Goal: Task Accomplishment & Management: Use online tool/utility

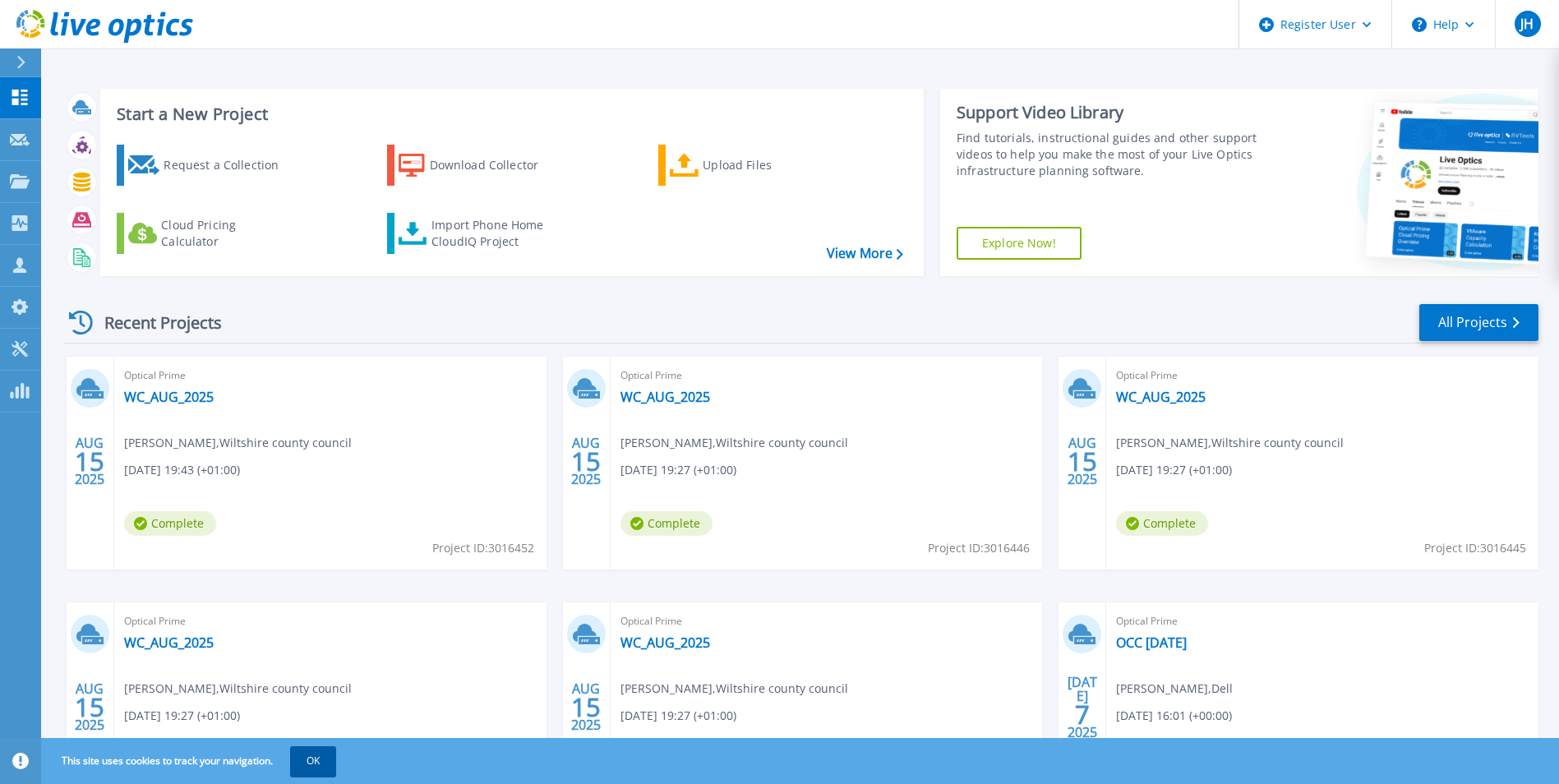
click at [298, 764] on button "OK" at bounding box center [313, 760] width 46 height 30
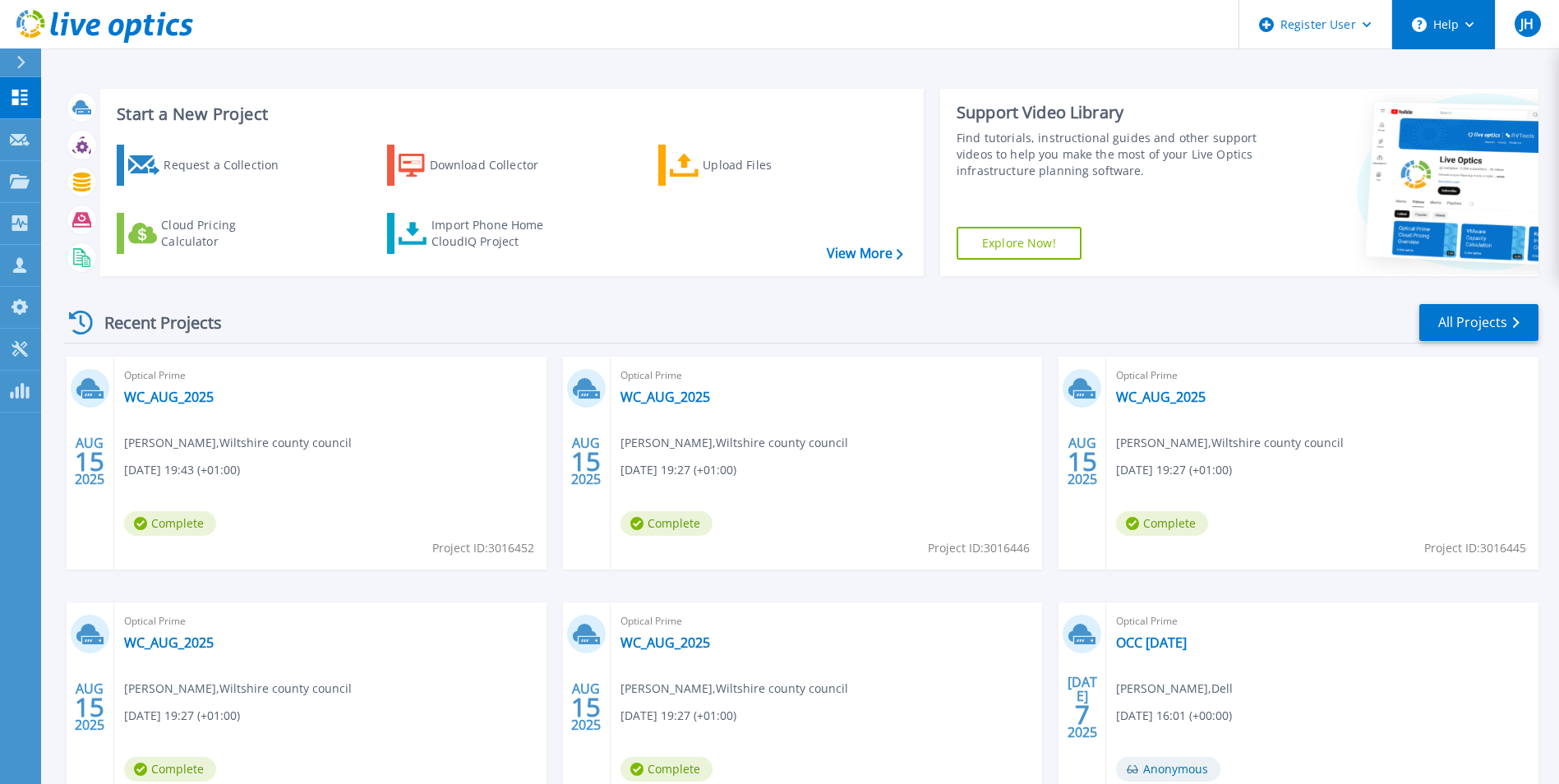
click at [1468, 20] on button "Help" at bounding box center [1443, 25] width 102 height 49
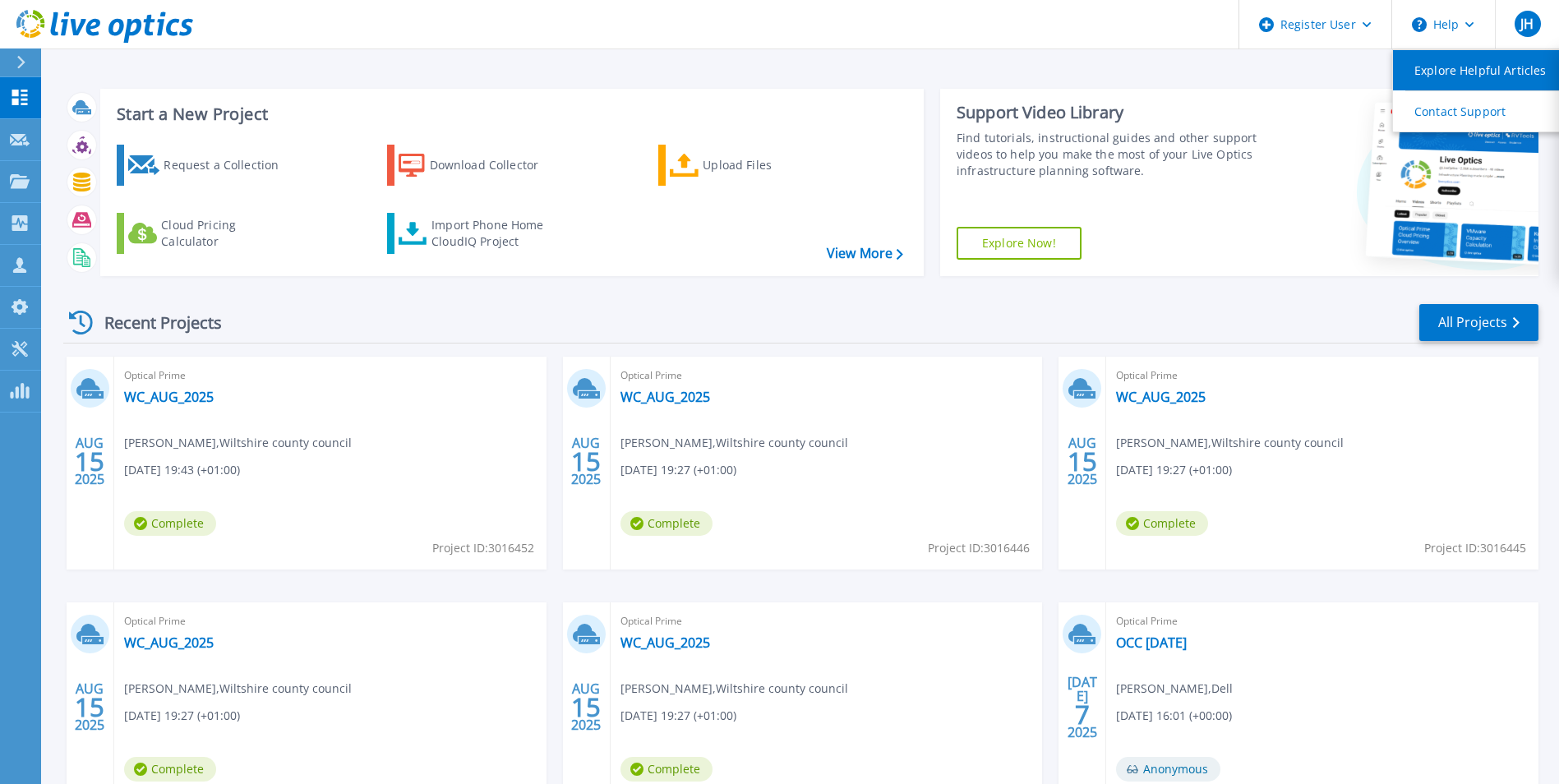
click at [1453, 74] on link "Explore Helpful Articles" at bounding box center [1484, 70] width 183 height 40
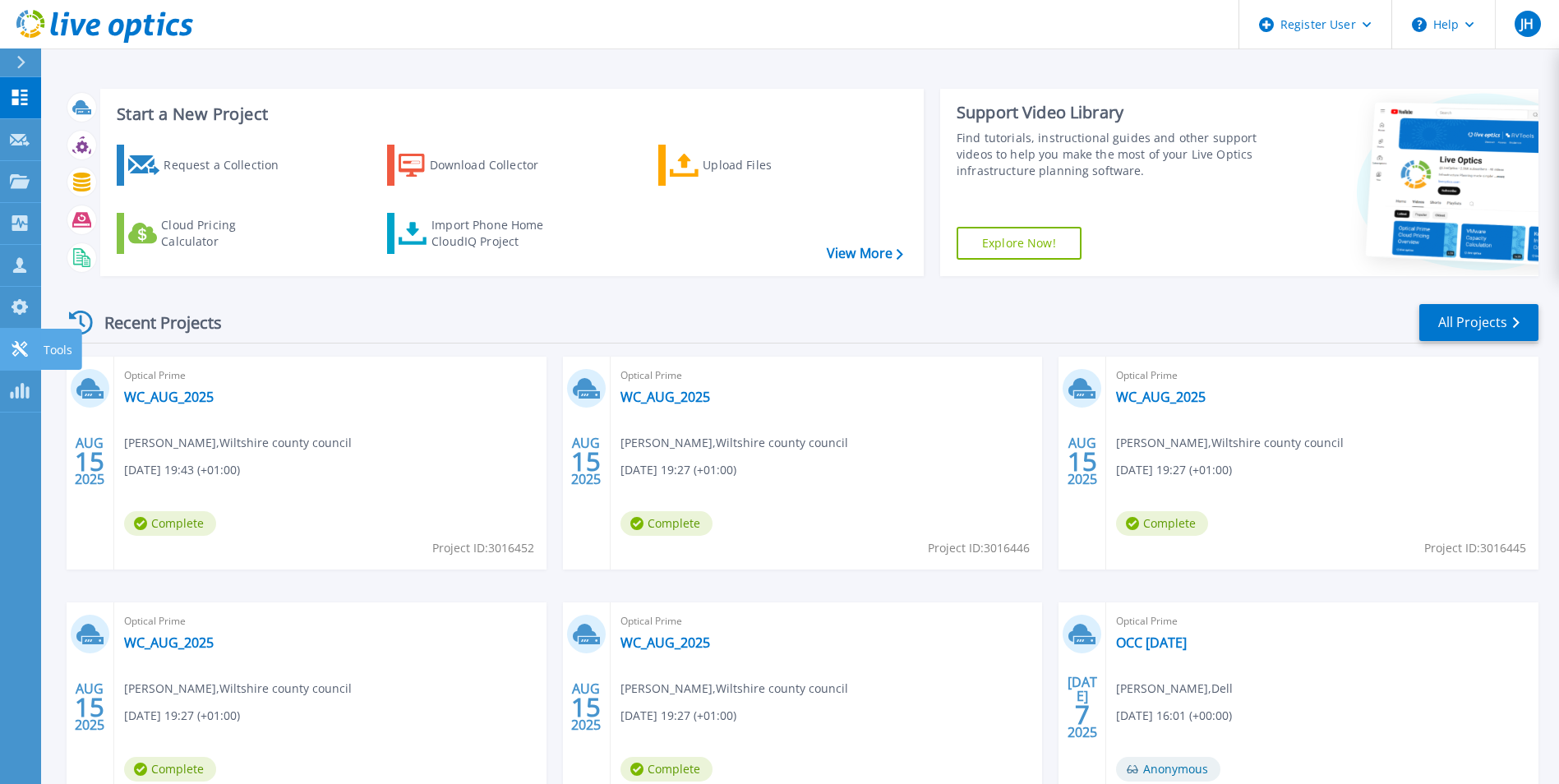
click at [33, 346] on link "Tools Tools" at bounding box center [20, 349] width 41 height 42
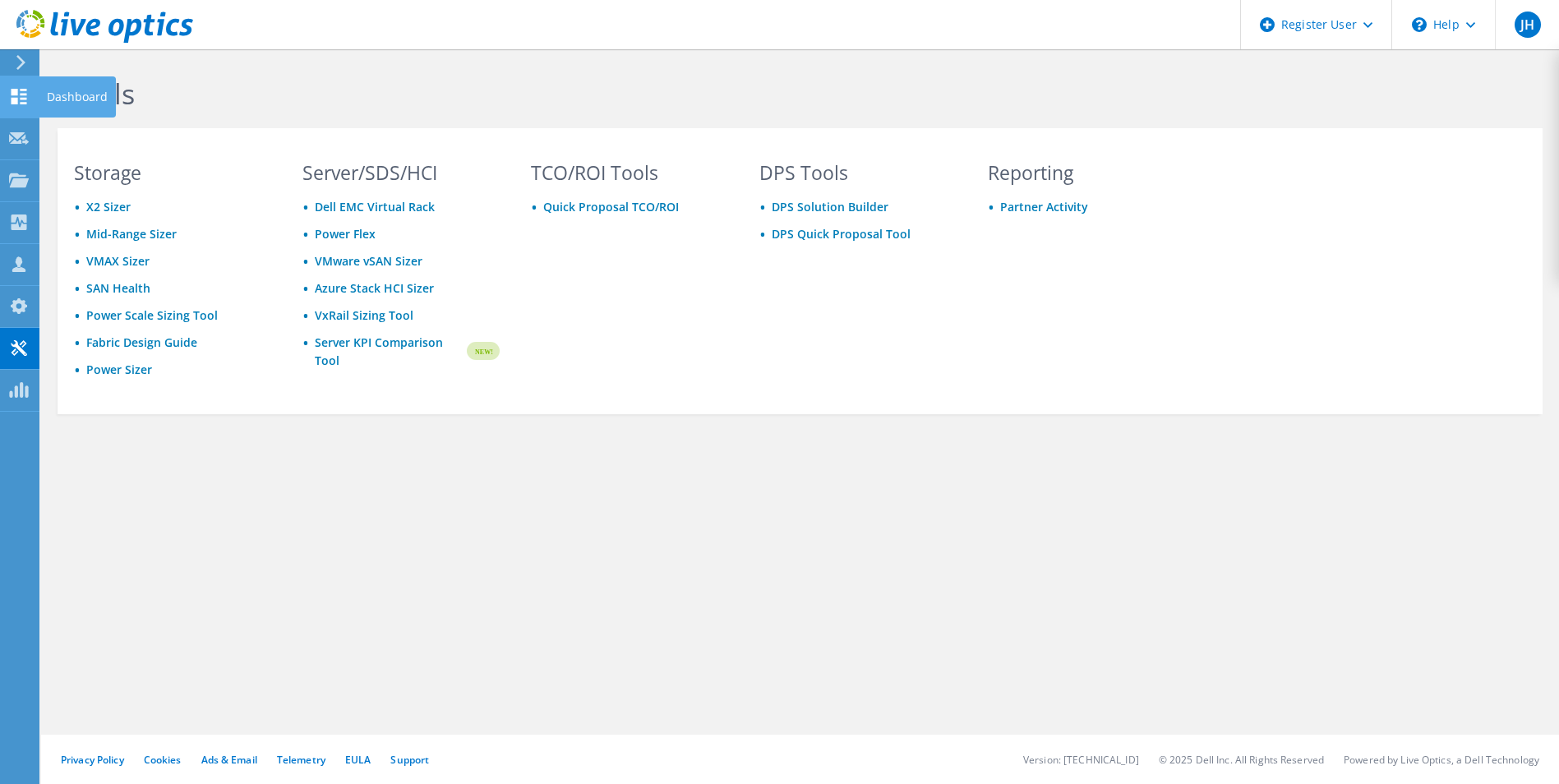
click at [11, 97] on icon at bounding box center [19, 96] width 20 height 15
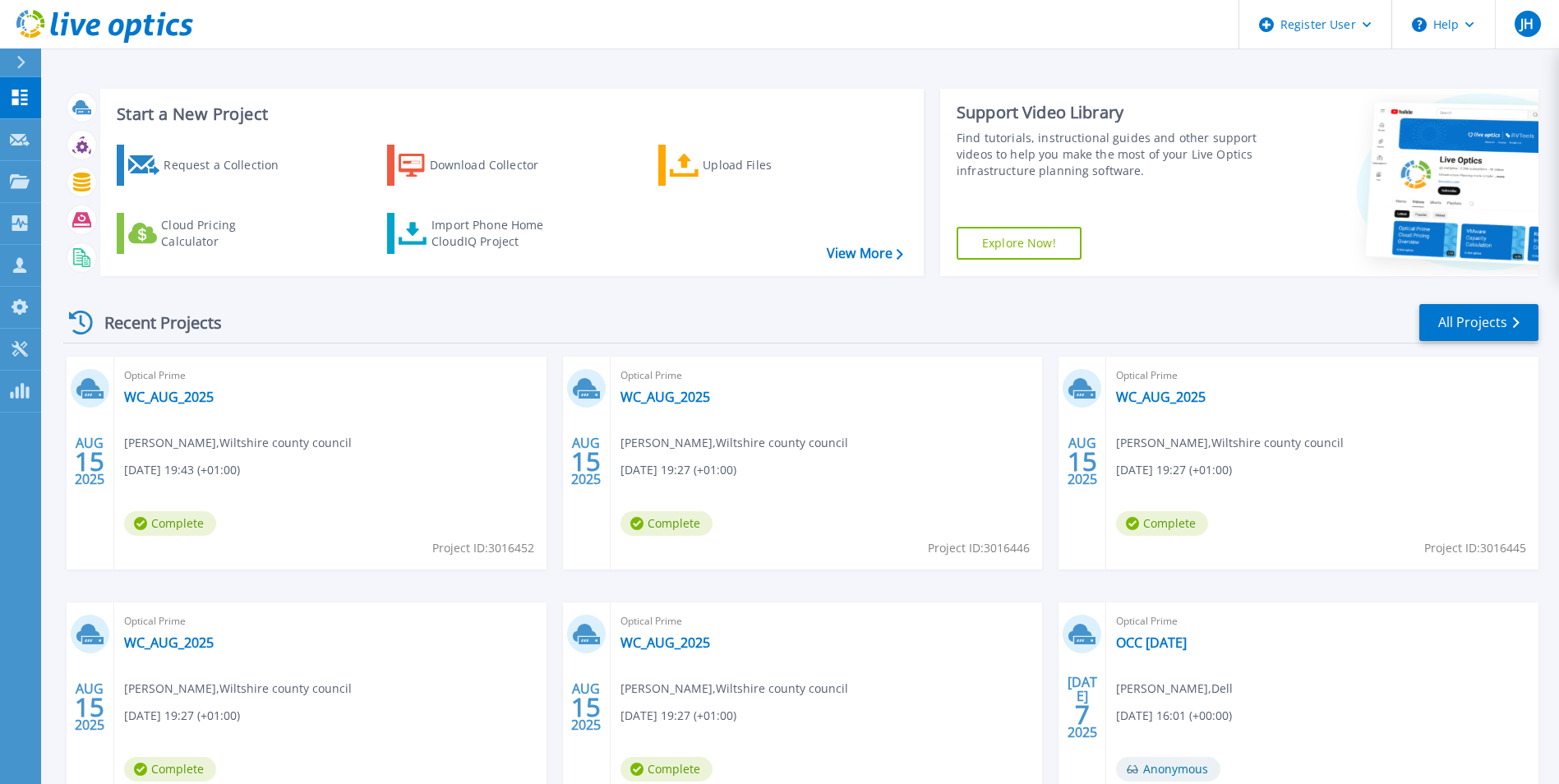
click at [13, 55] on button at bounding box center [20, 63] width 41 height 29
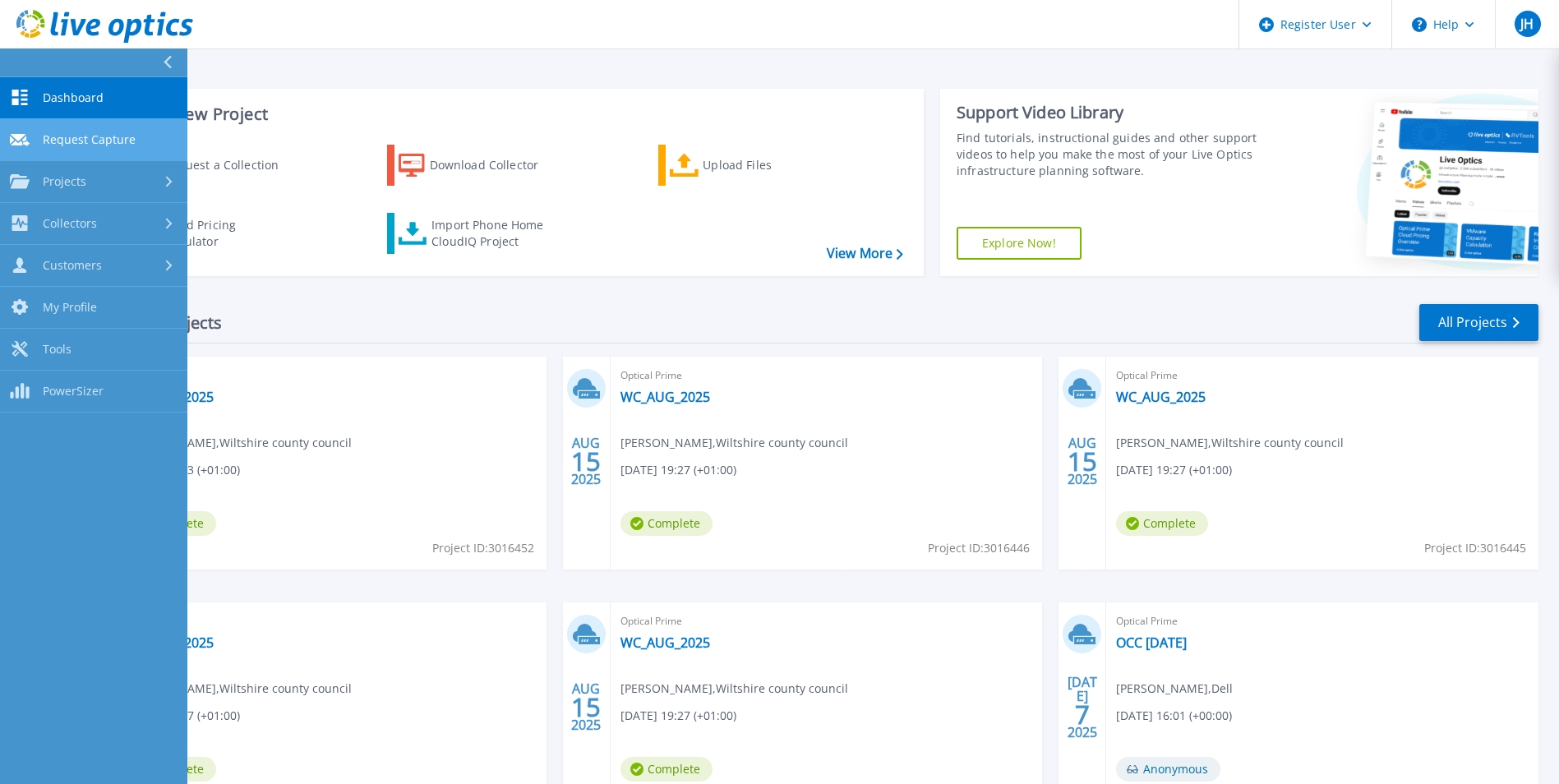
click at [100, 134] on span "Request Capture" at bounding box center [89, 139] width 93 height 15
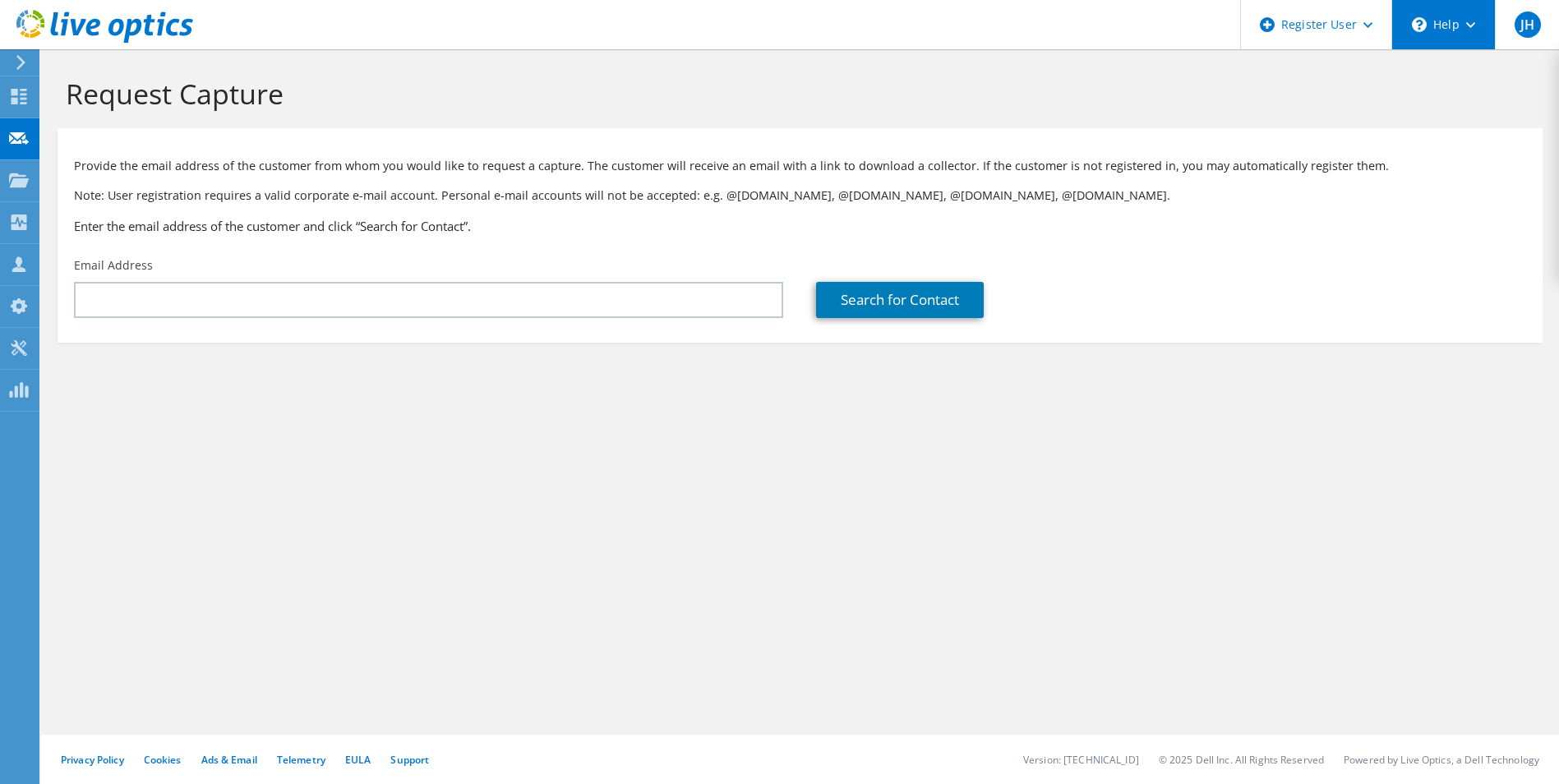
click at [1475, 26] on div "\n Help" at bounding box center [1442, 25] width 103 height 49
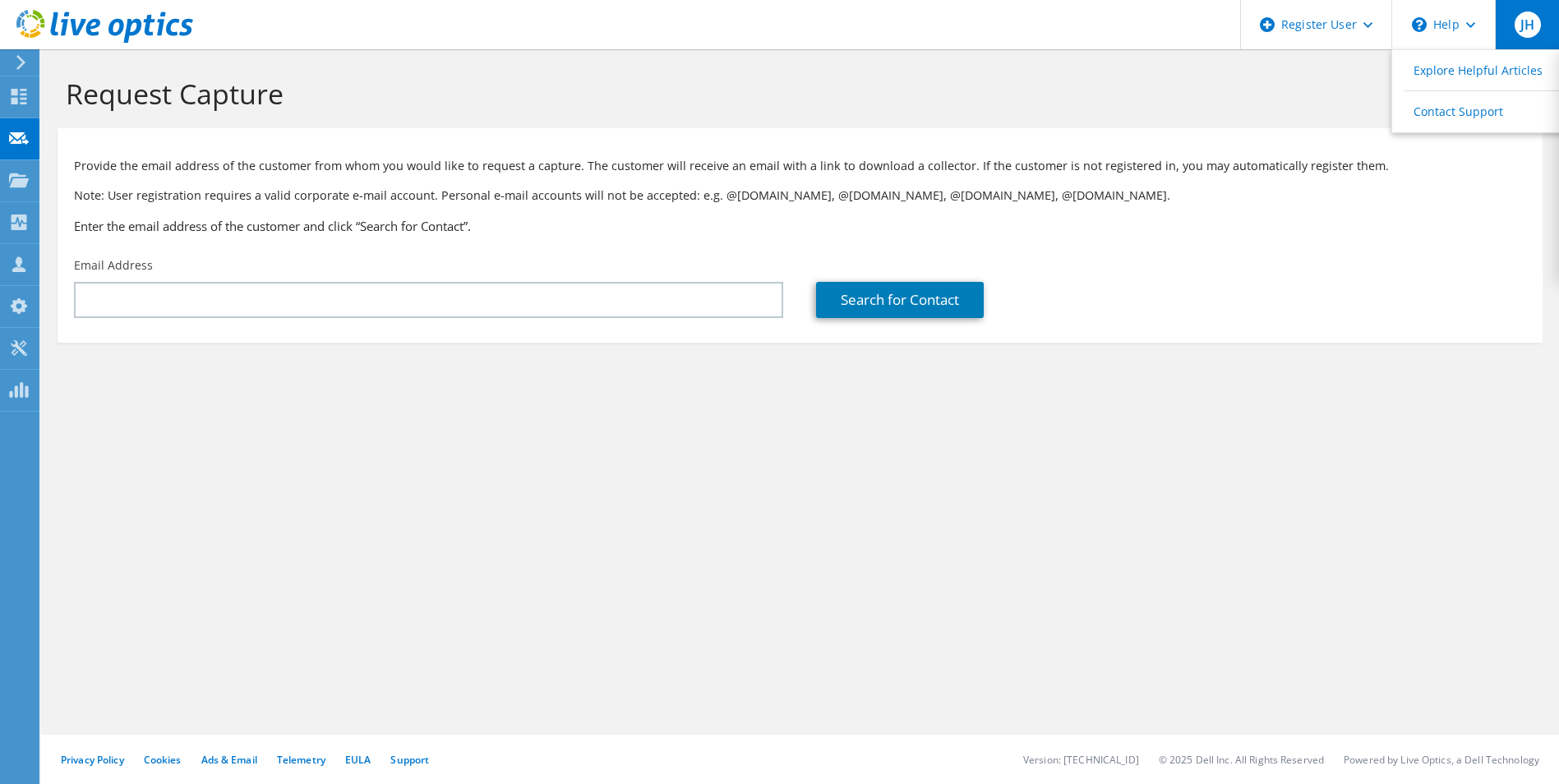
click at [1527, 31] on span "JH" at bounding box center [1527, 24] width 26 height 26
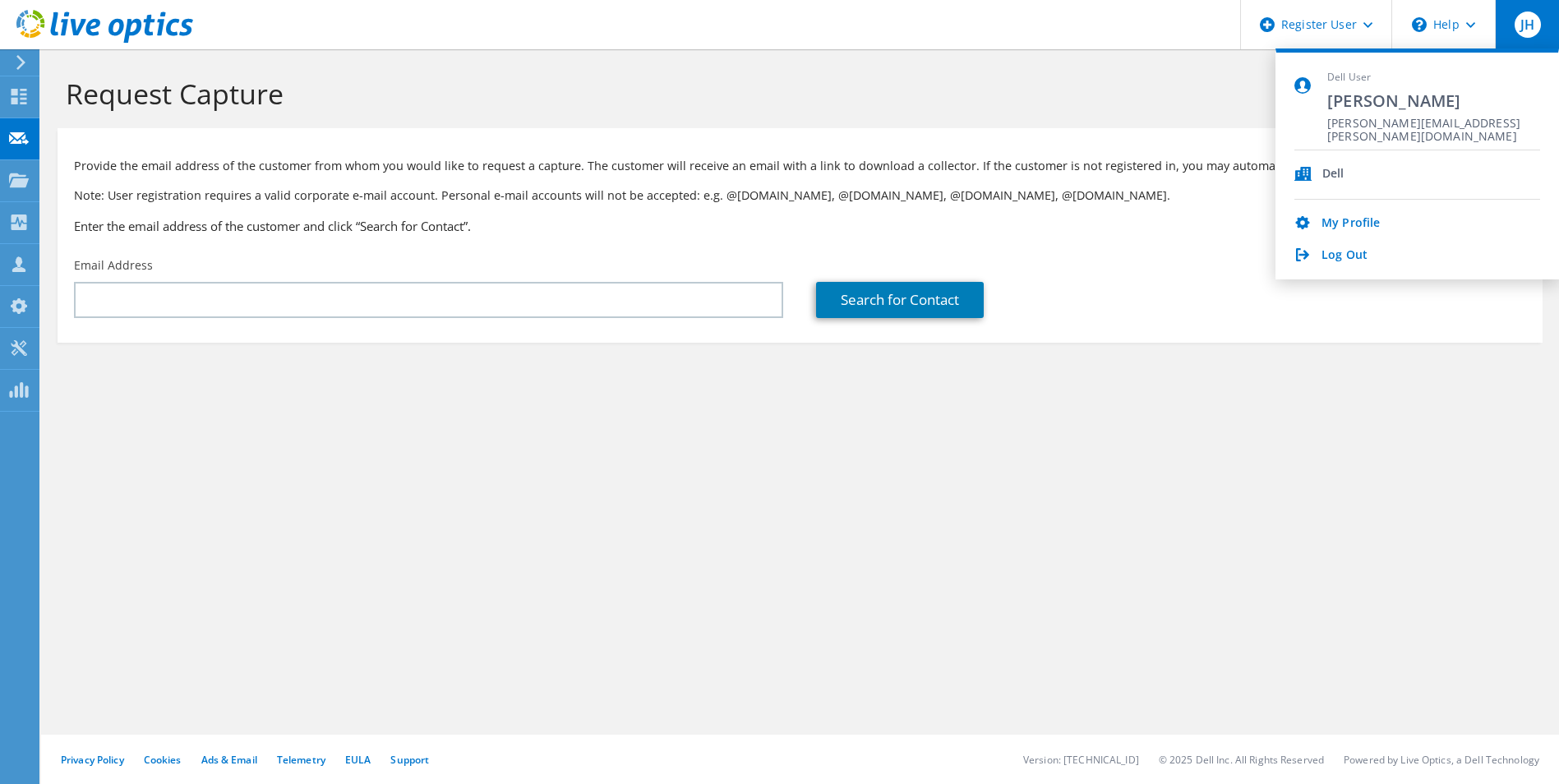
click at [1127, 123] on div "Request Capture" at bounding box center [800, 89] width 1501 height 78
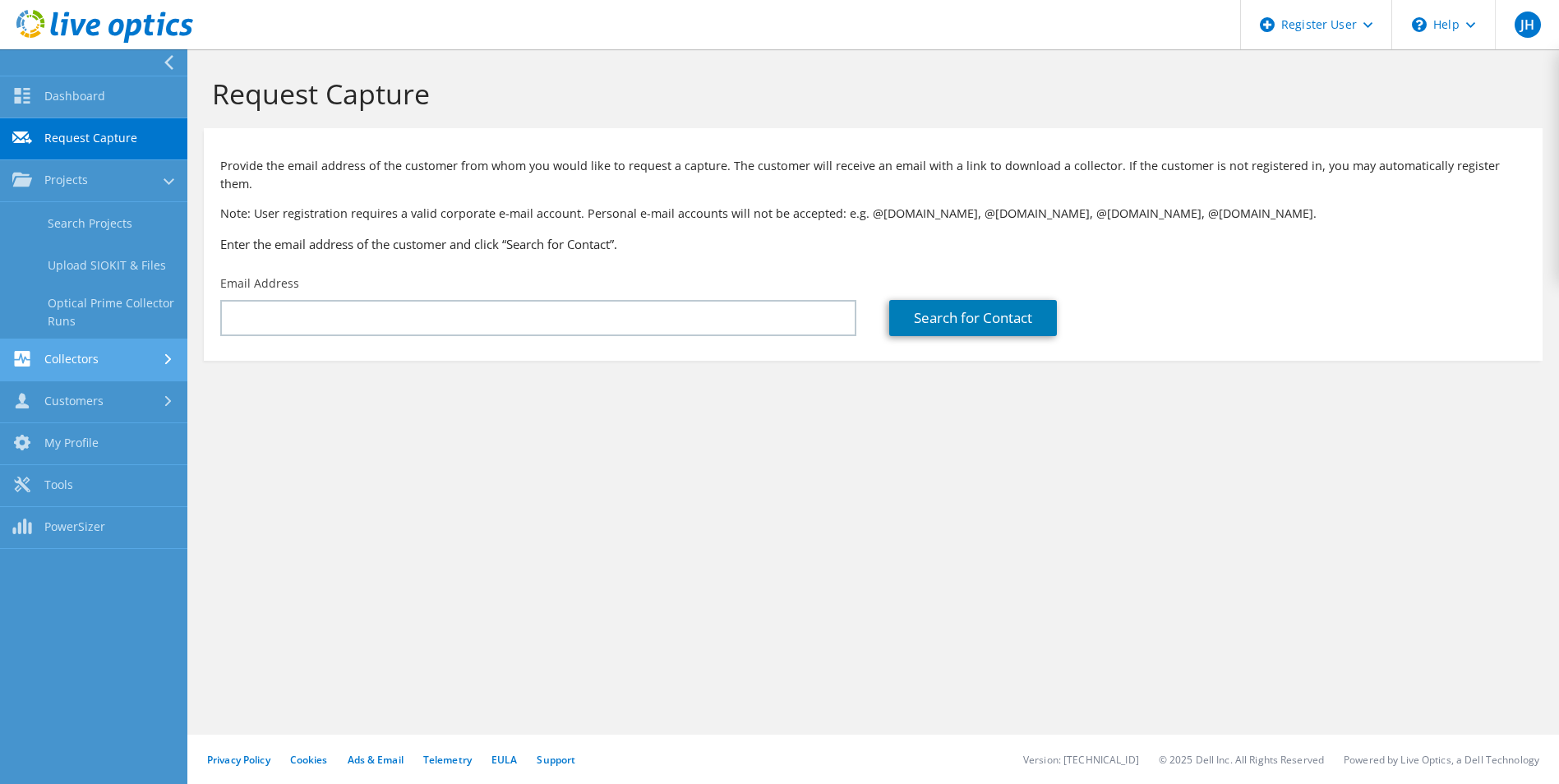
click at [101, 353] on link "Collectors" at bounding box center [94, 360] width 188 height 42
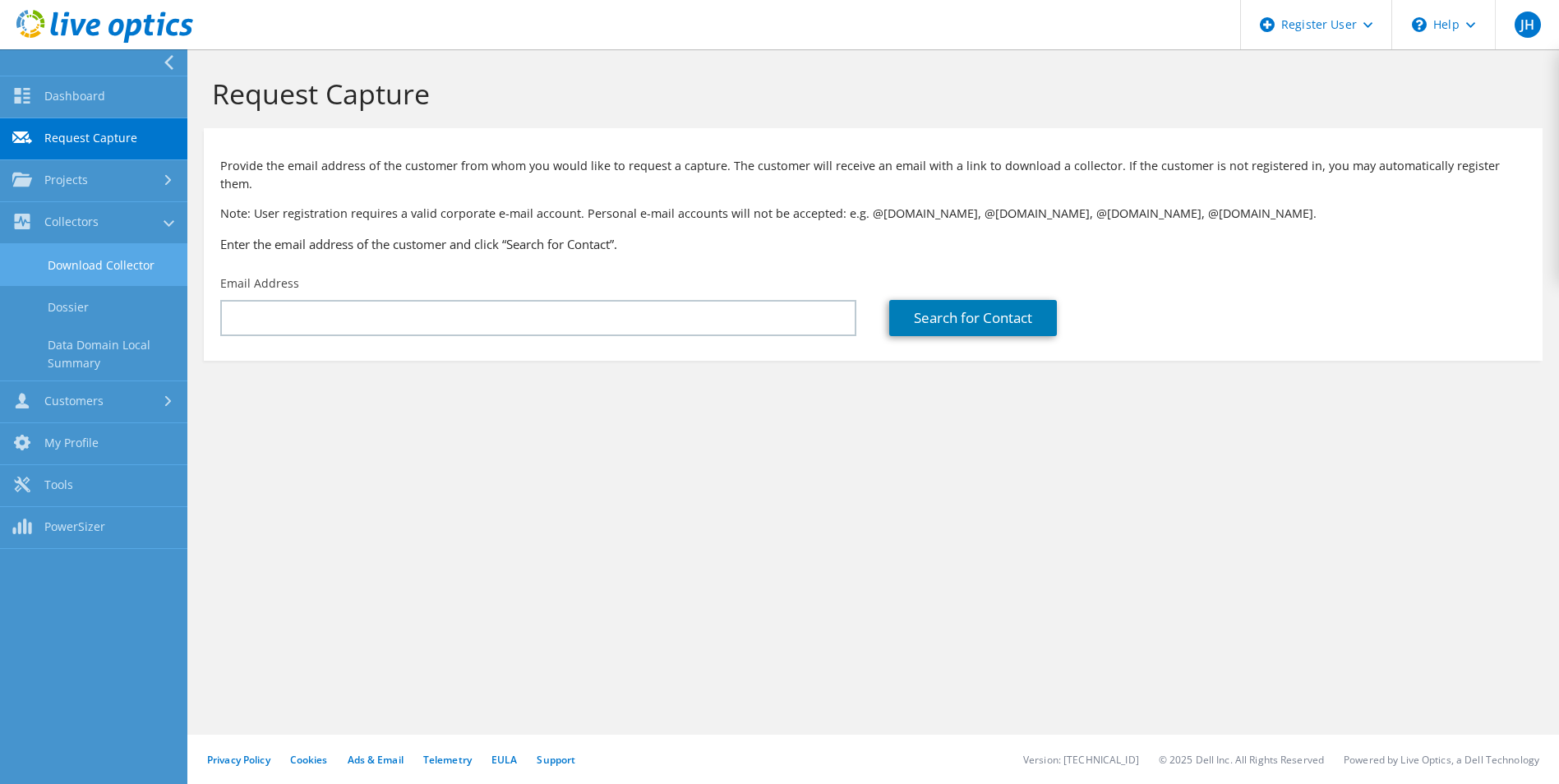
click at [116, 254] on link "Download Collector" at bounding box center [94, 264] width 188 height 42
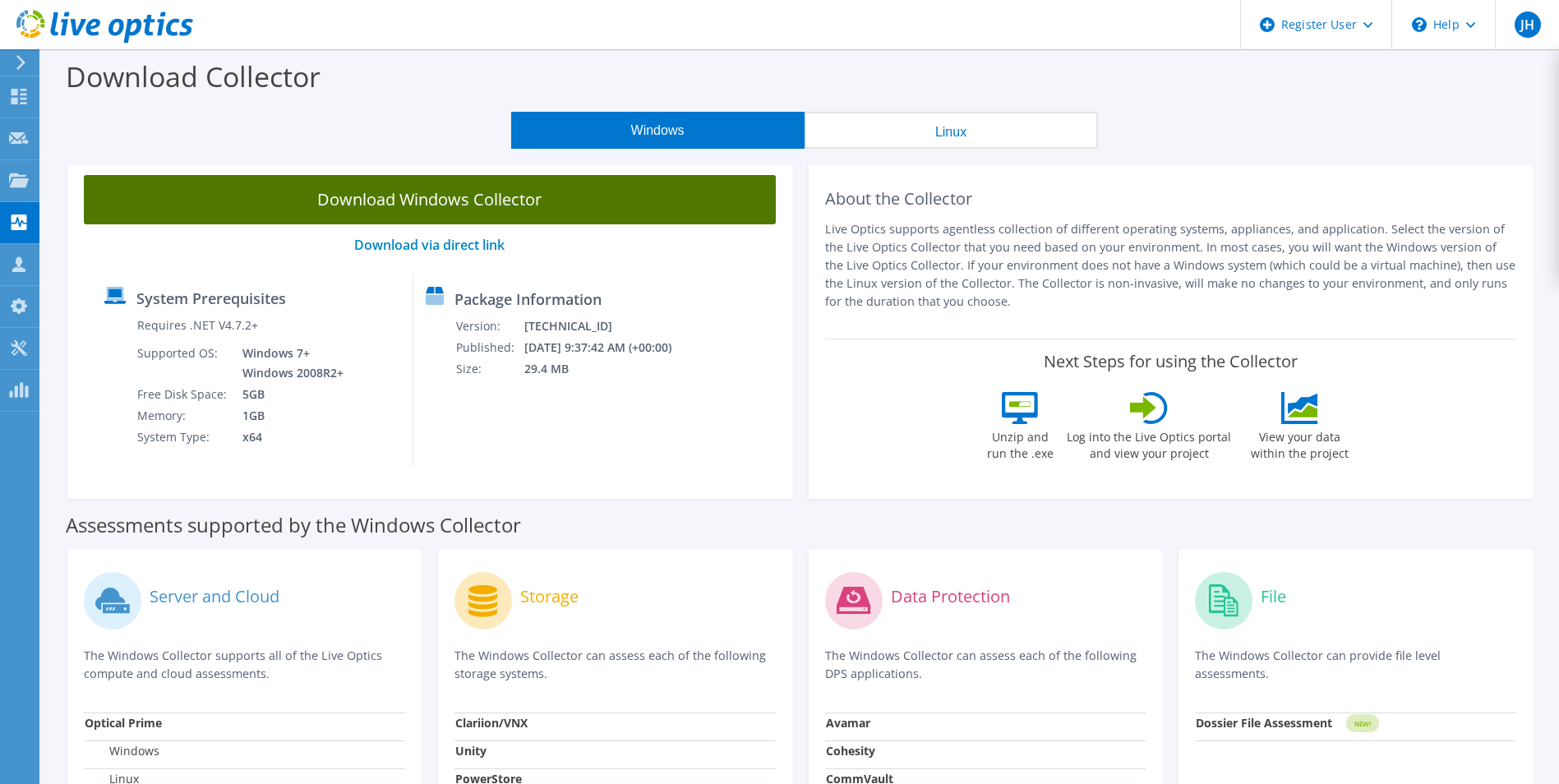
click at [522, 206] on link "Download Windows Collector" at bounding box center [429, 200] width 692 height 49
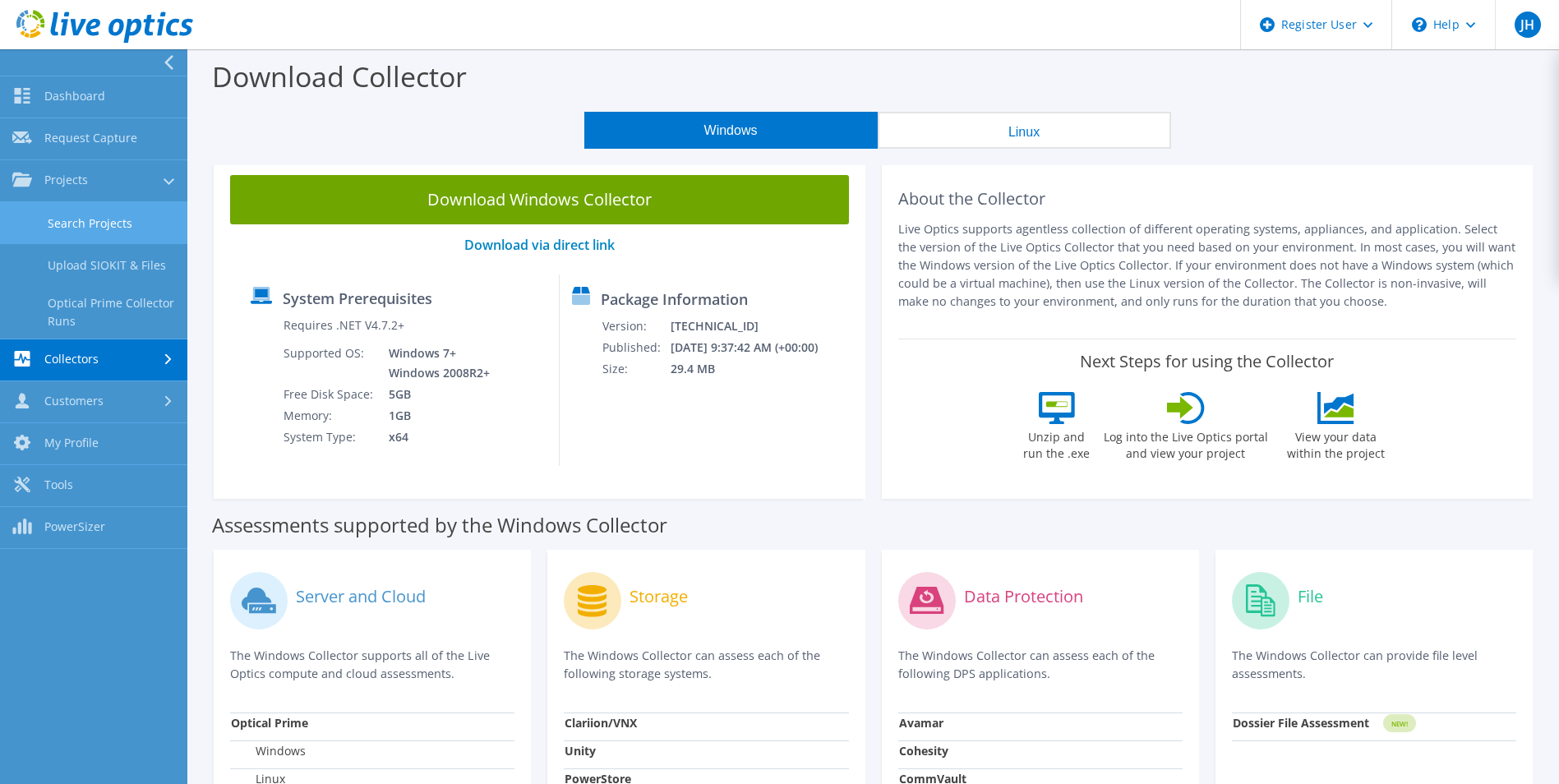
click at [64, 210] on link "Search Projects" at bounding box center [94, 223] width 188 height 42
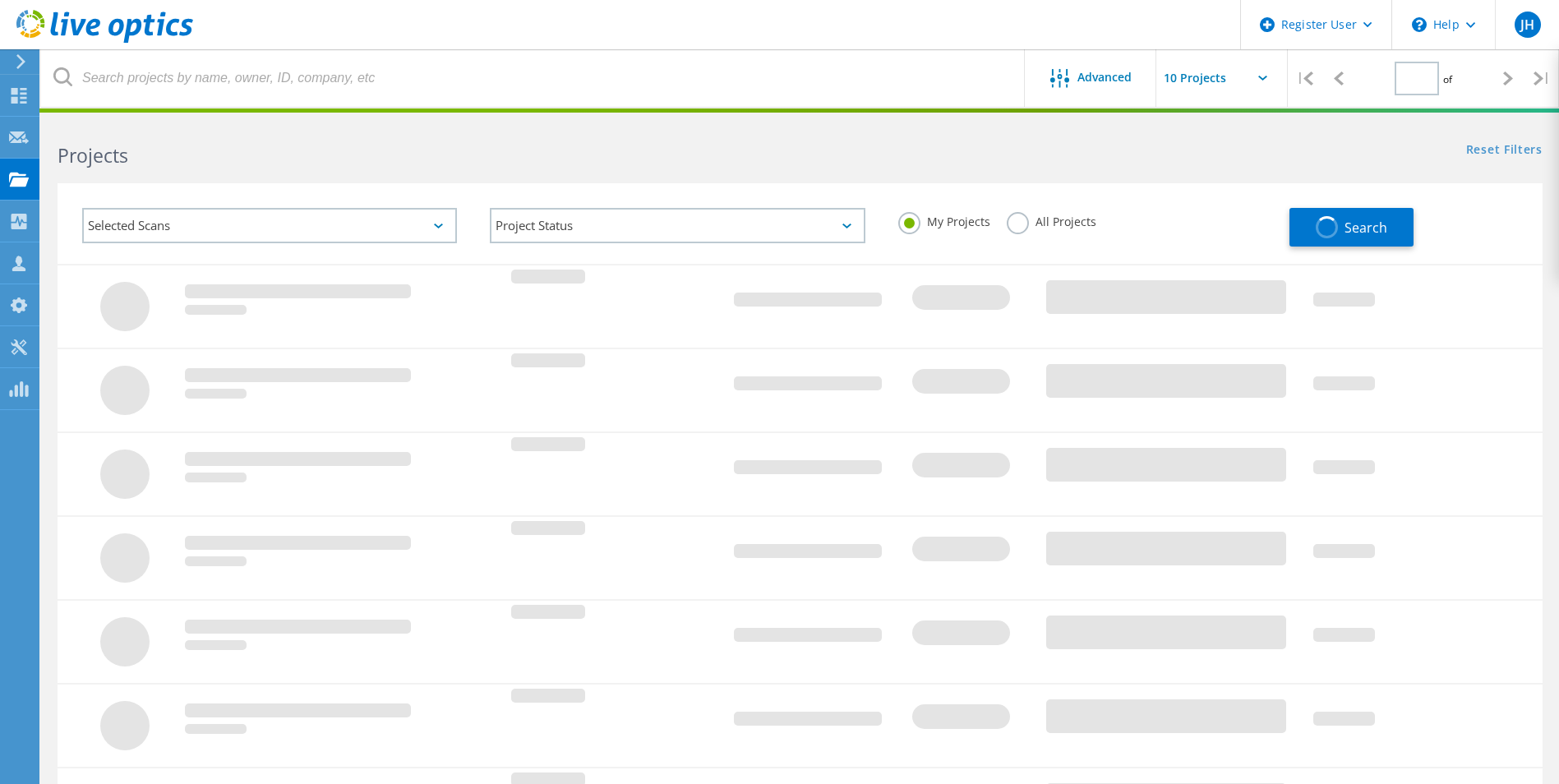
type input "1"
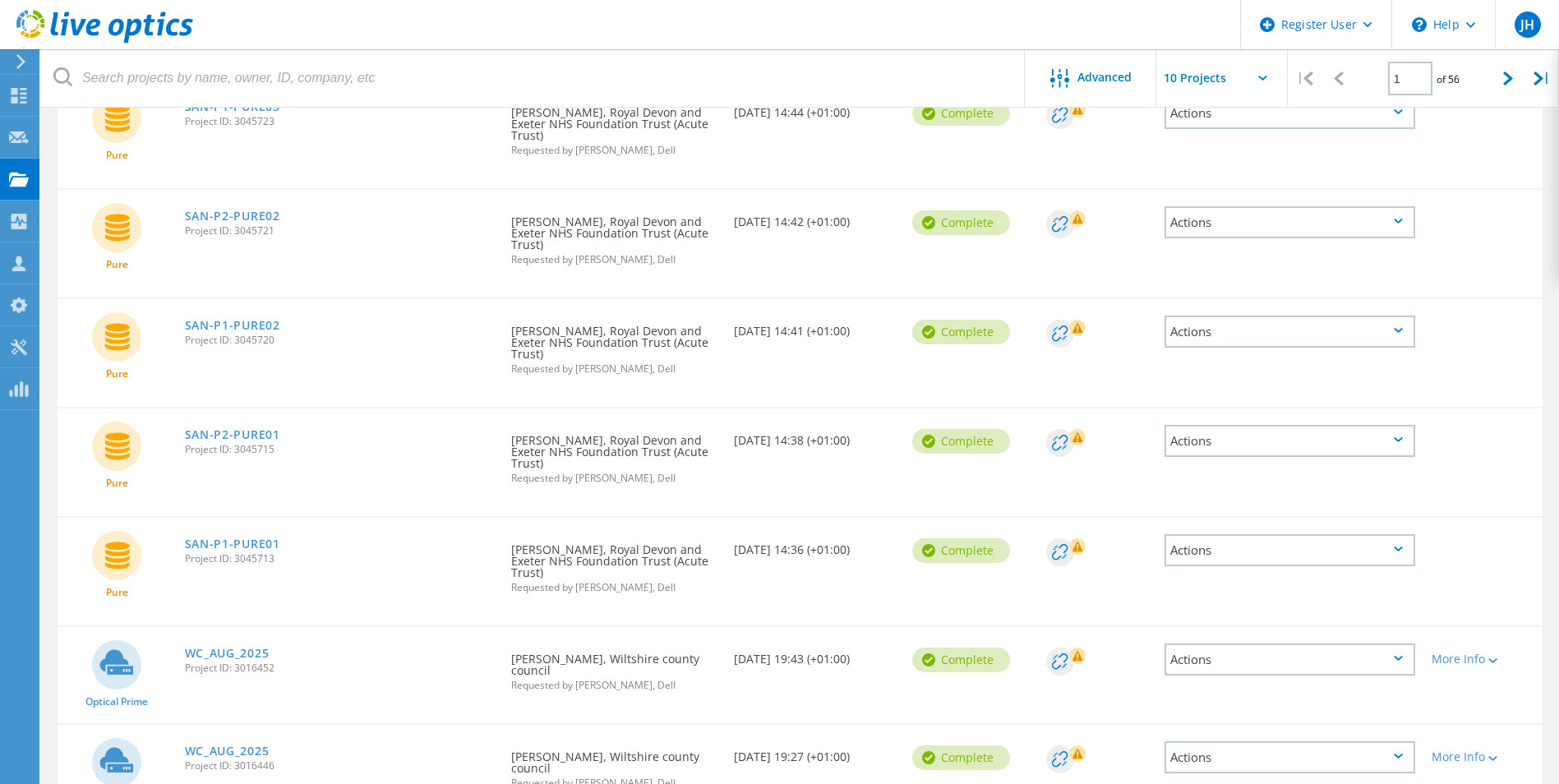
scroll to position [575, 0]
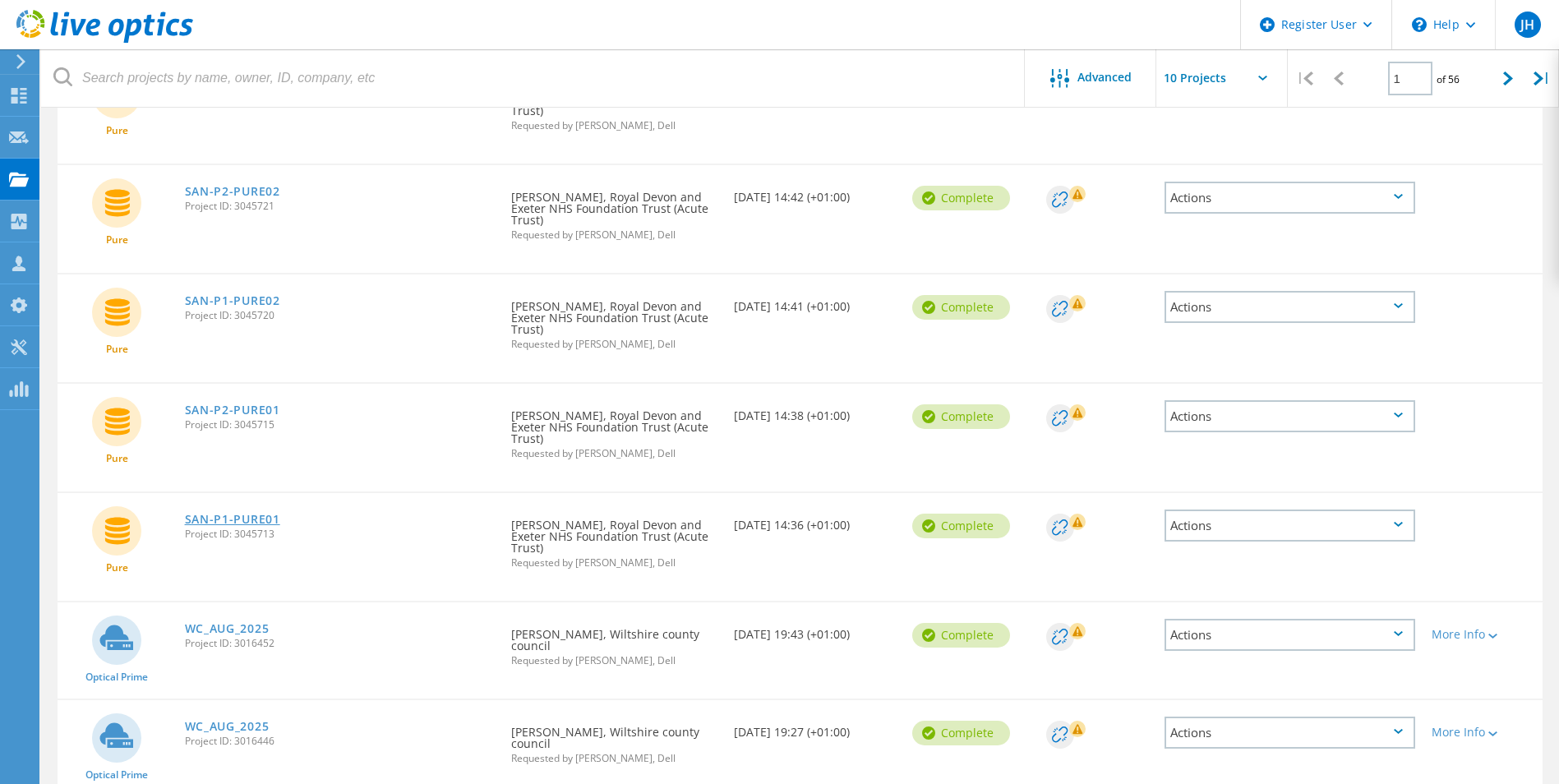
click at [262, 517] on link "SAN-P1-PURE01" at bounding box center [233, 519] width 96 height 11
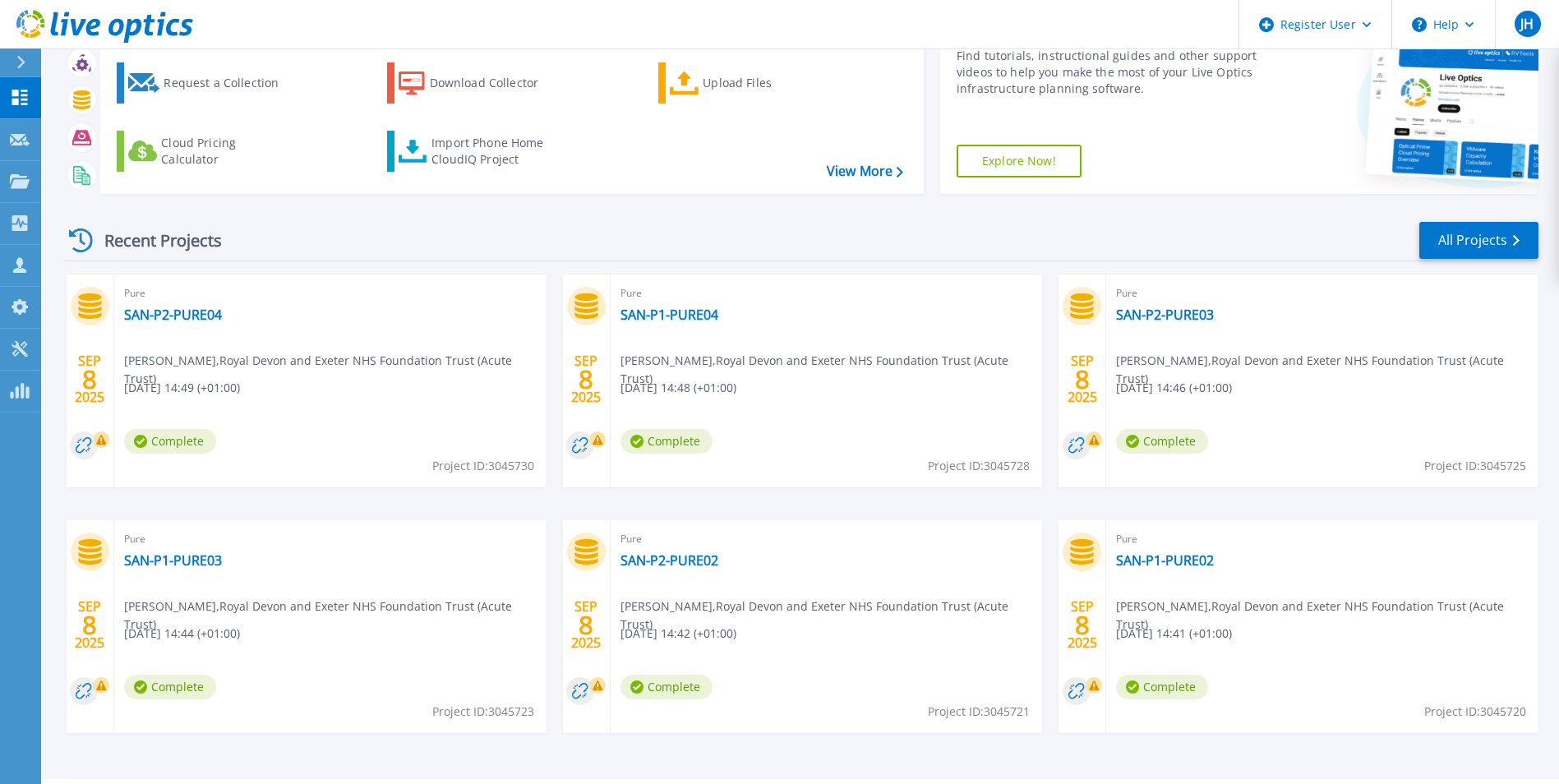
scroll to position [126, 0]
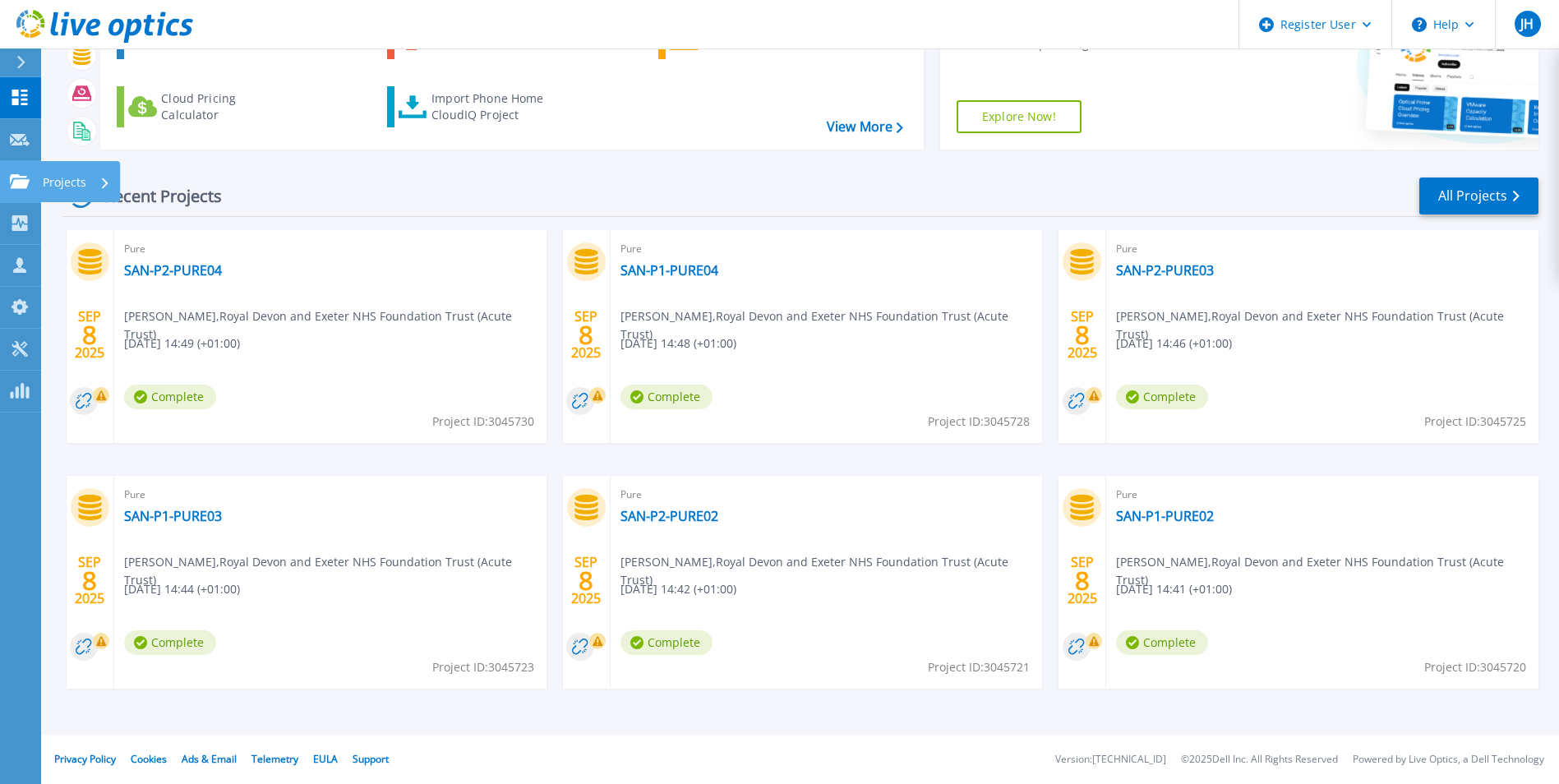
click at [22, 185] on icon at bounding box center [20, 181] width 20 height 14
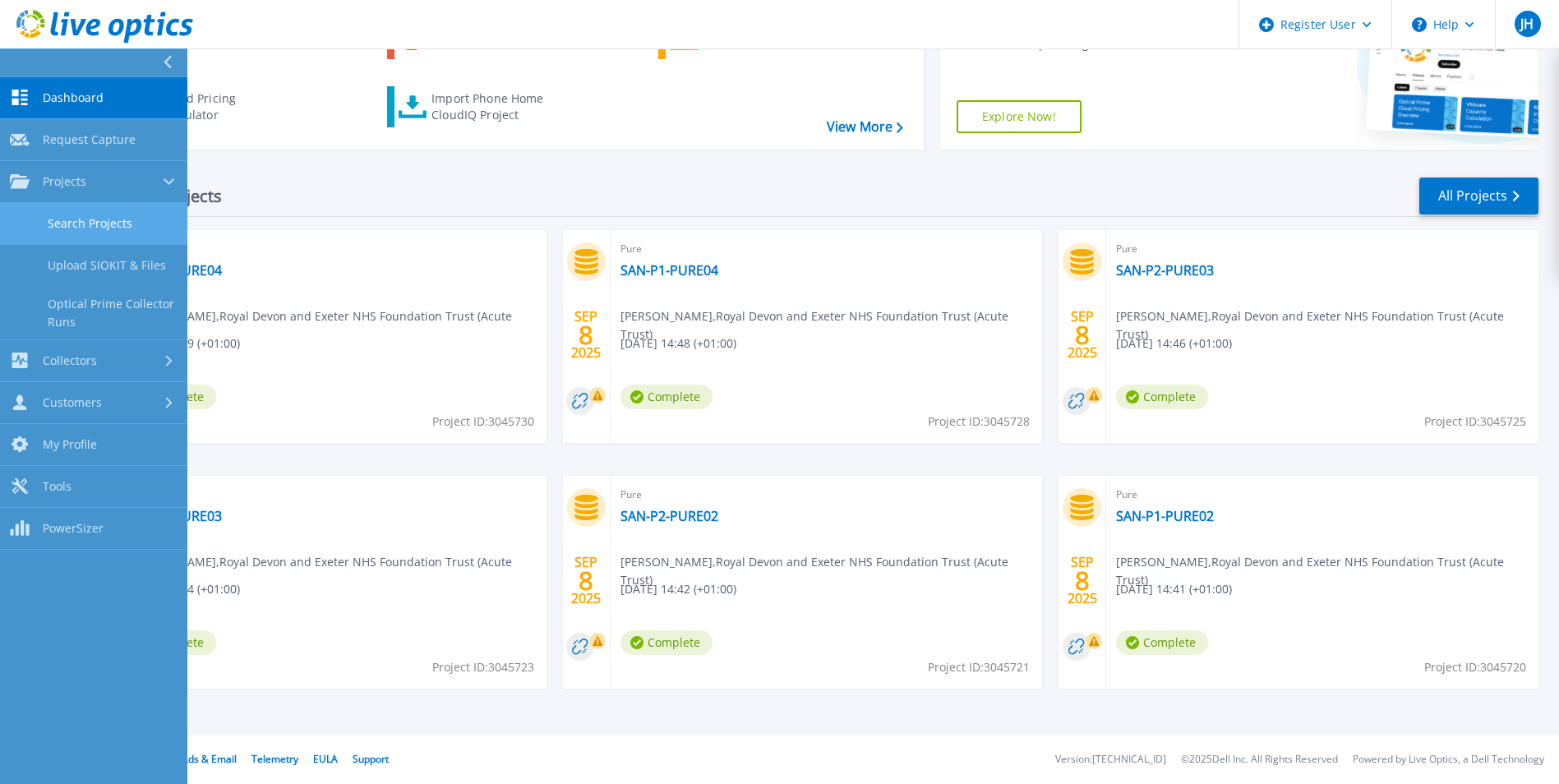
click at [61, 218] on link "Search Projects" at bounding box center [94, 224] width 188 height 42
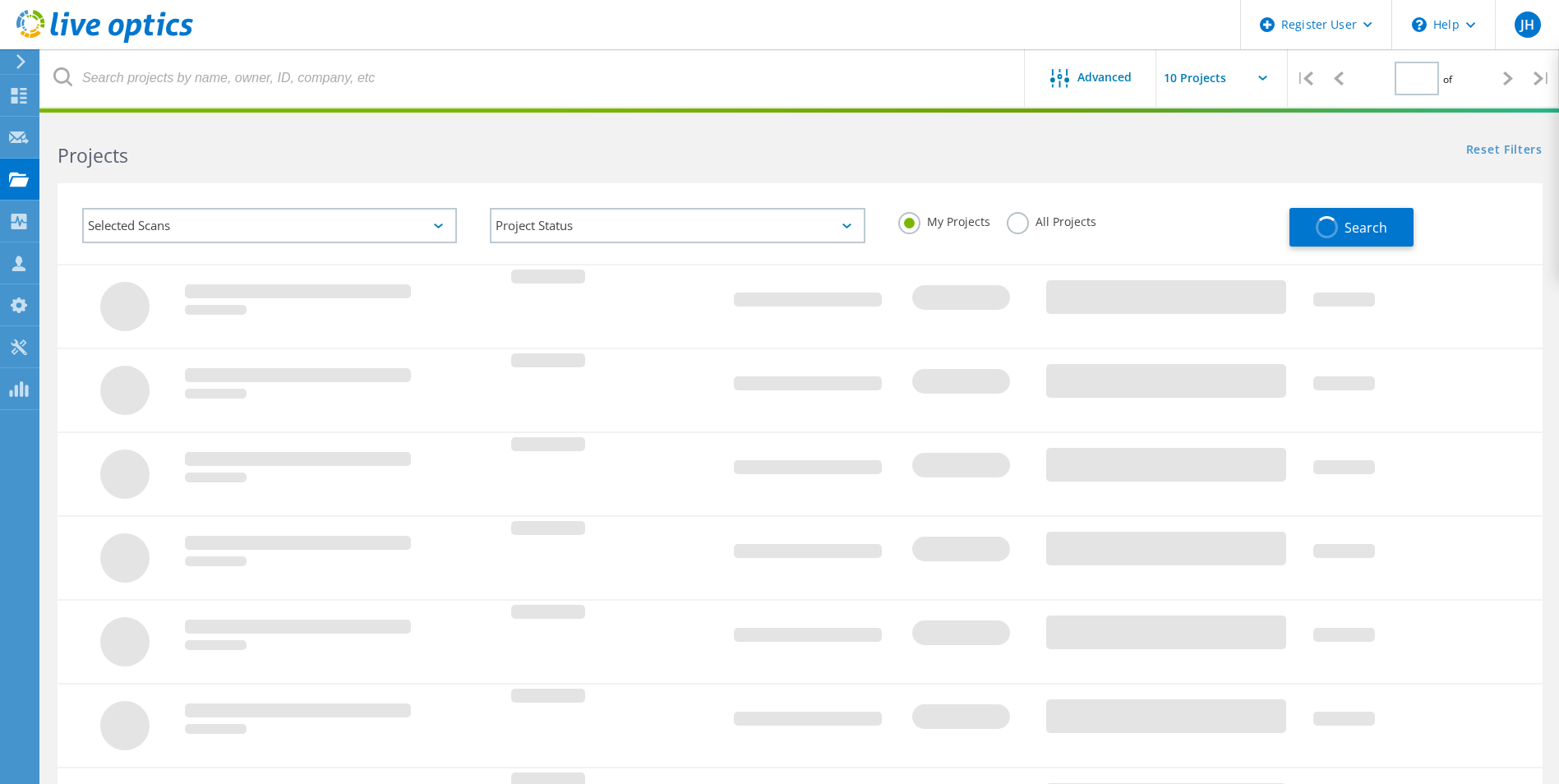
type input "1"
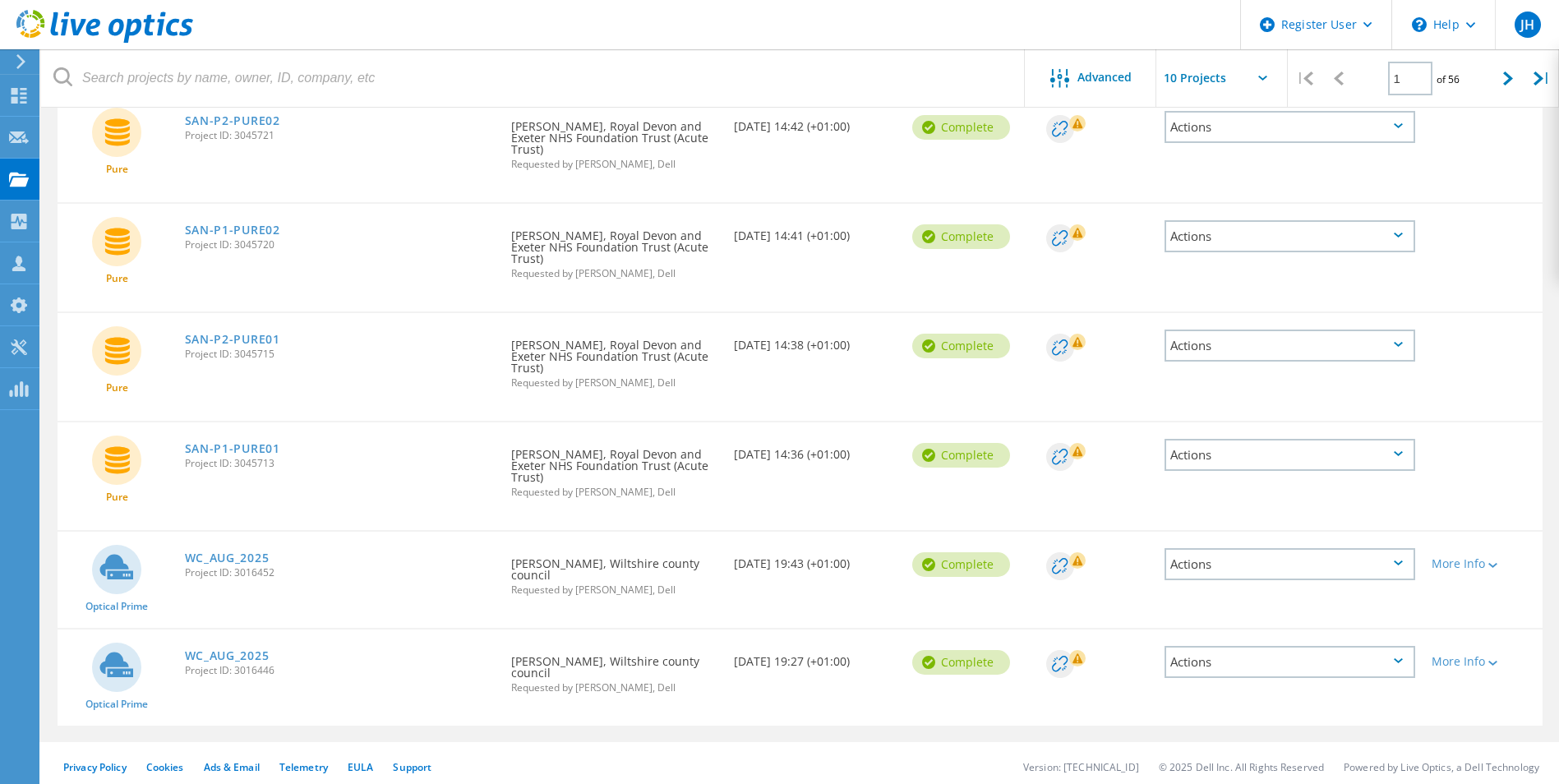
scroll to position [653, 0]
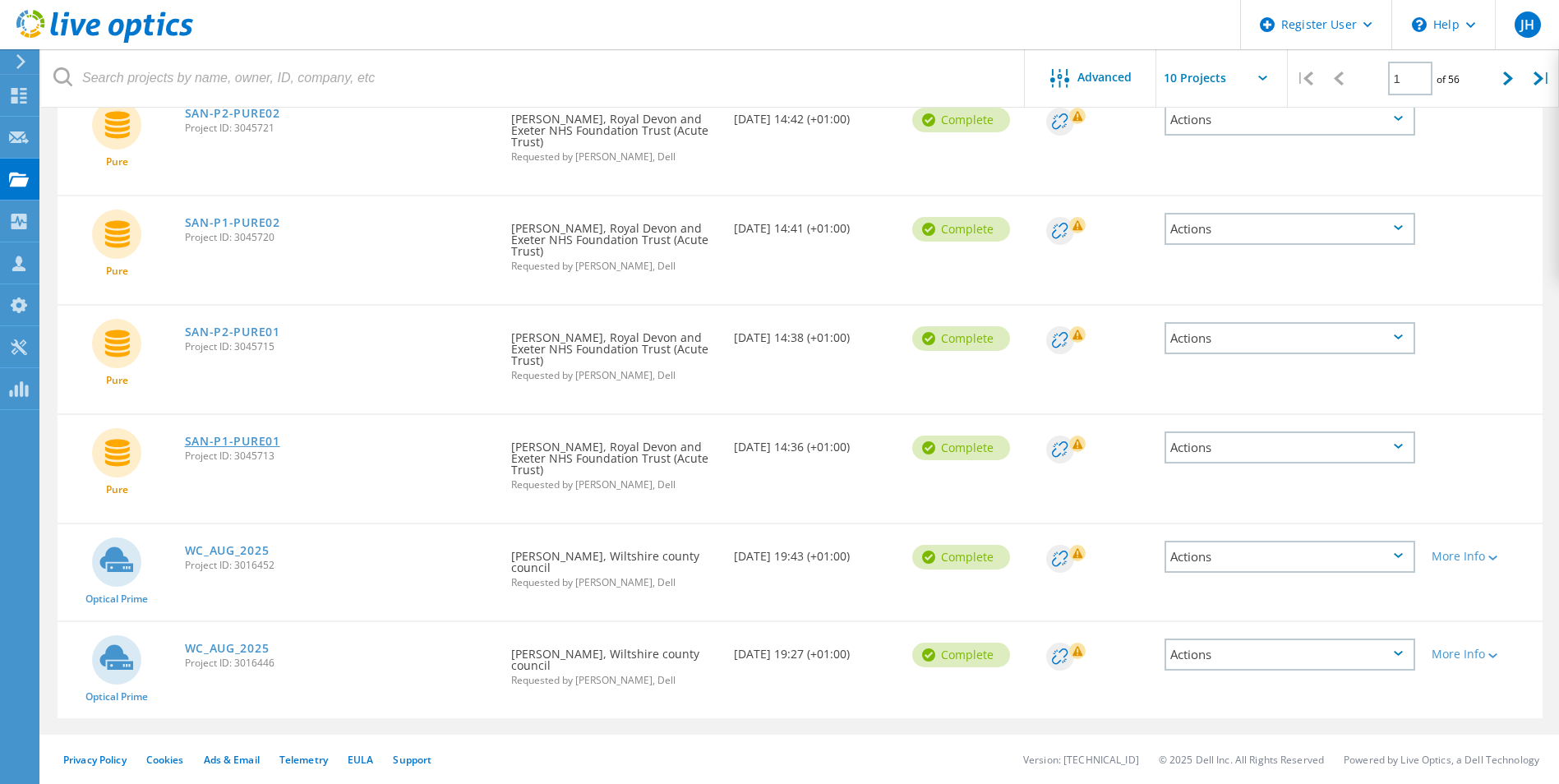
click at [258, 436] on link "SAN-P1-PURE01" at bounding box center [233, 440] width 96 height 11
click at [250, 328] on link "SAN-P2-PURE01" at bounding box center [233, 331] width 96 height 11
click at [270, 212] on div "SAN-P1-PURE02 Project ID: 3045720" at bounding box center [340, 227] width 327 height 62
click at [265, 219] on link "SAN-P1-PURE02" at bounding box center [233, 222] width 96 height 11
click at [247, 119] on link "SAN-P2-PURE02" at bounding box center [233, 113] width 96 height 11
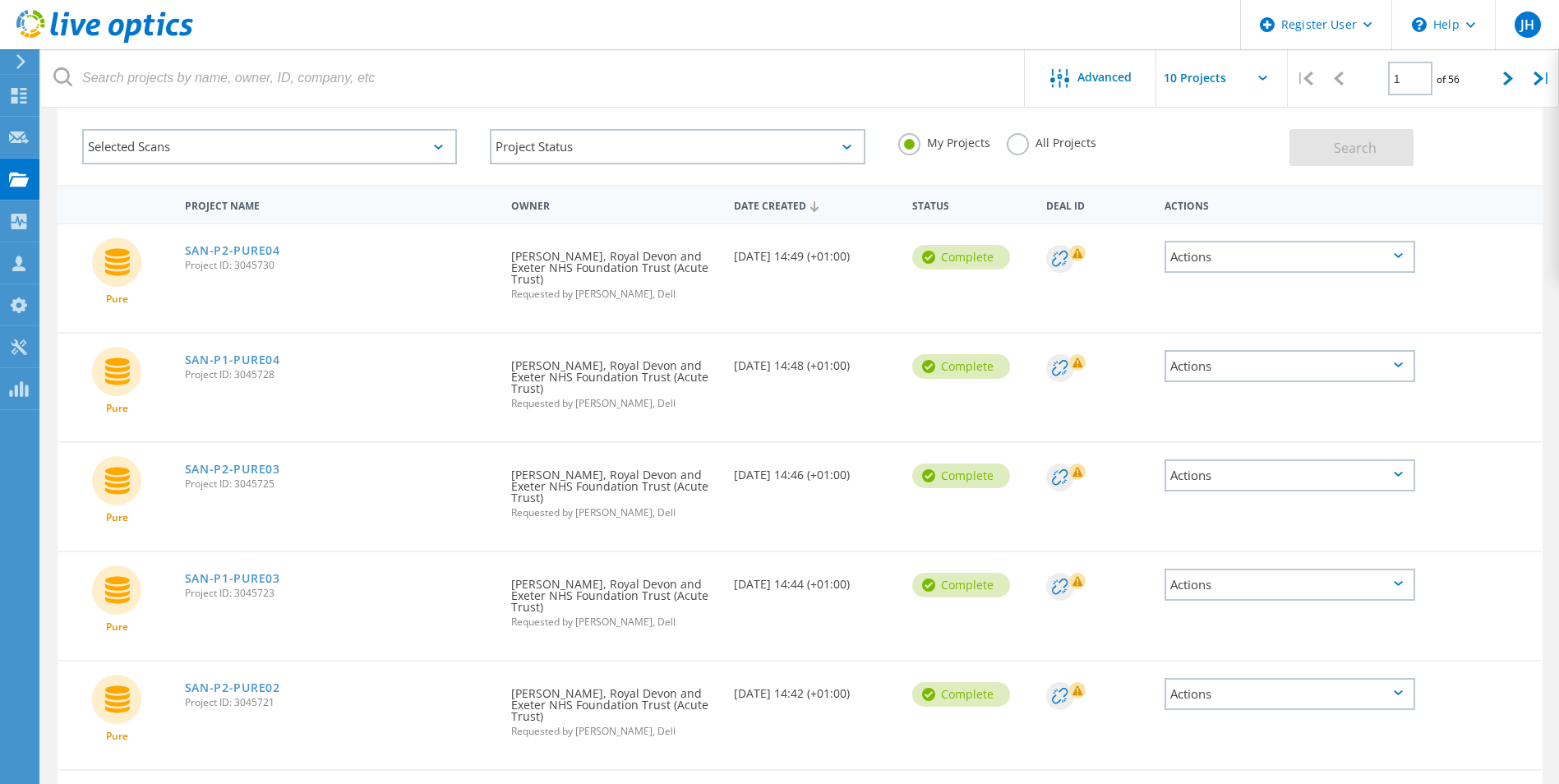
scroll to position [78, 0]
click at [230, 573] on link "SAN-P1-PURE03" at bounding box center [233, 578] width 96 height 11
click at [251, 467] on link "SAN-P2-PURE03" at bounding box center [233, 469] width 96 height 11
click at [253, 359] on link "SAN-P1-PURE04" at bounding box center [233, 360] width 96 height 11
click at [253, 246] on link "SAN-P2-PURE04" at bounding box center [233, 251] width 96 height 11
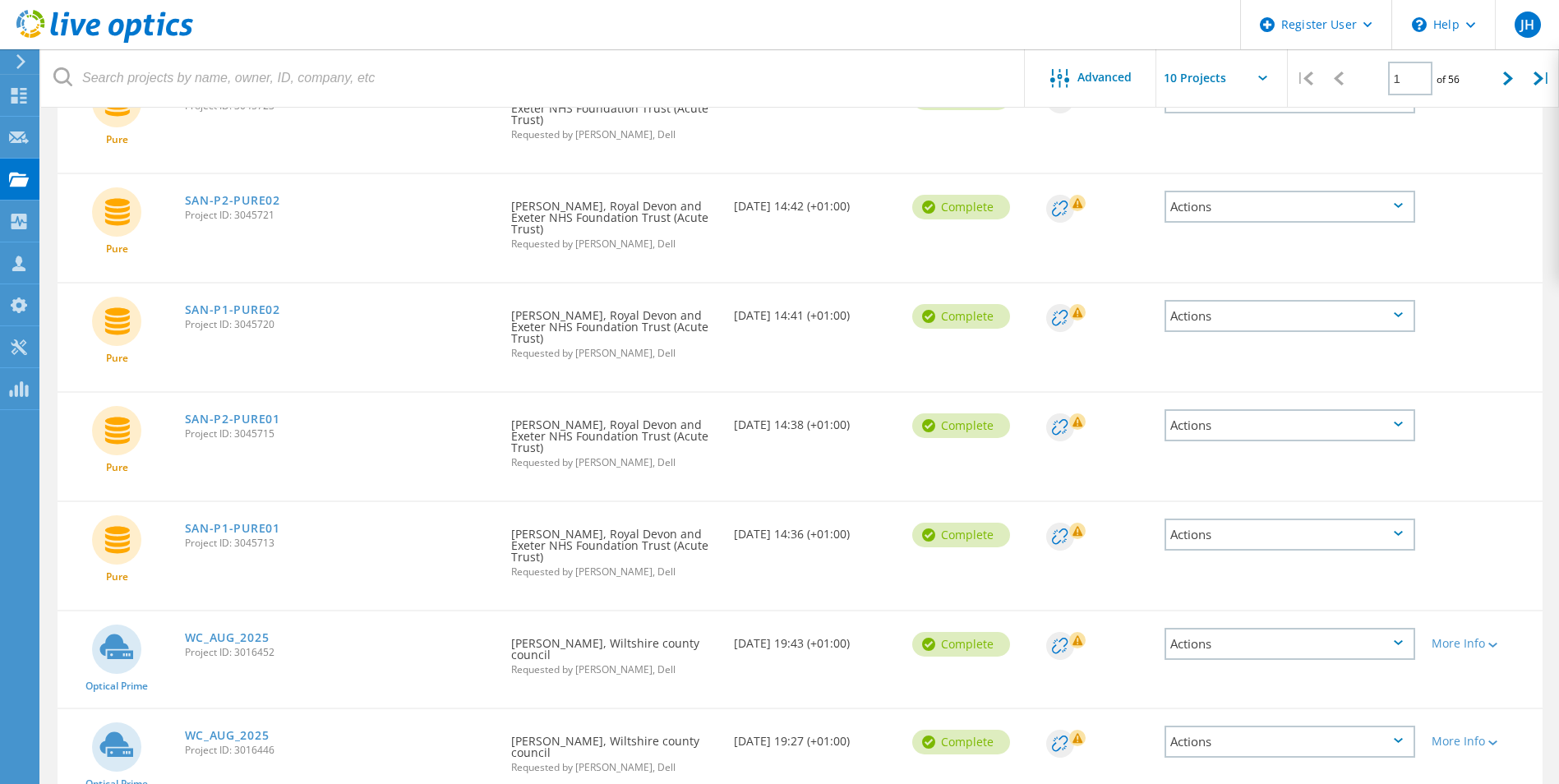
scroll to position [653, 0]
